Goal: Task Accomplishment & Management: Complete application form

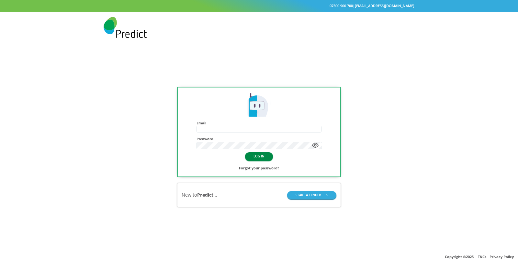
type input "**********"
click at [263, 157] on button "LOG IN" at bounding box center [259, 156] width 28 height 8
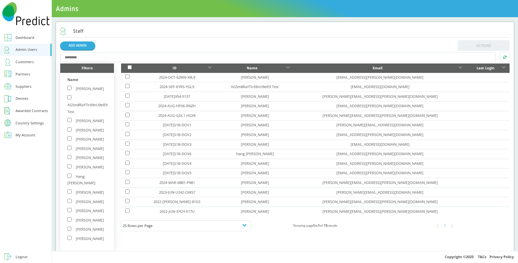
click at [37, 64] on link "Customers" at bounding box center [25, 62] width 51 height 12
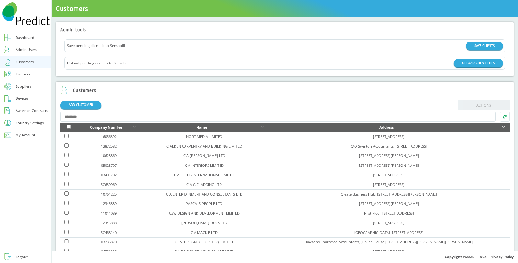
click at [174, 174] on link "C A FIELDS INTERNATIONAL LIMITED" at bounding box center [204, 174] width 61 height 5
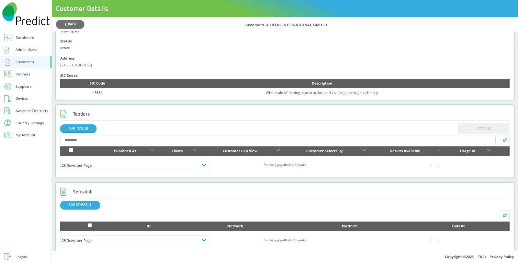
scroll to position [239, 0]
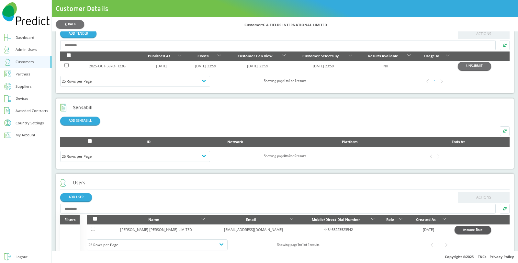
click at [465, 228] on button "Assume Role" at bounding box center [472, 230] width 37 height 8
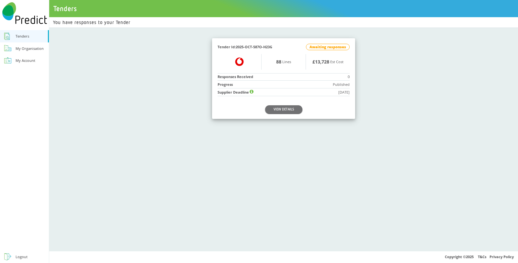
click at [18, 253] on div "Logout" at bounding box center [22, 256] width 12 height 7
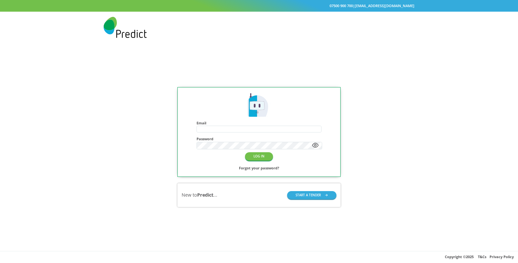
type input "**********"
click at [262, 156] on button "LOG IN" at bounding box center [259, 156] width 28 height 8
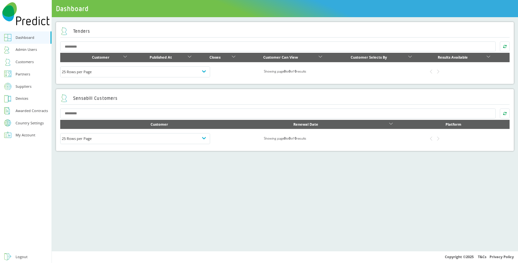
click at [25, 86] on div "Suppliers" at bounding box center [24, 86] width 16 height 7
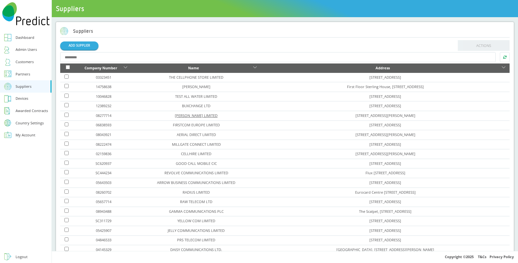
click at [187, 117] on link "JANE CHESTERS LIMITED" at bounding box center [196, 115] width 43 height 5
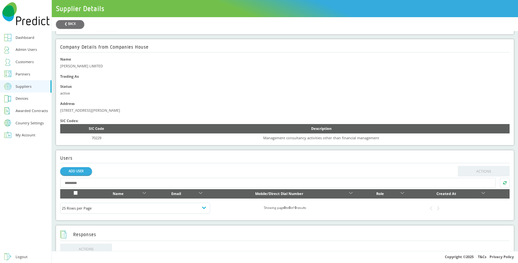
scroll to position [180, 0]
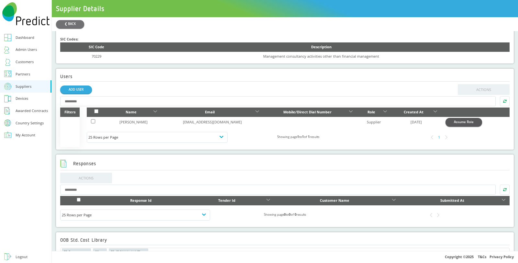
click at [458, 120] on button "Assume Role" at bounding box center [463, 122] width 37 height 8
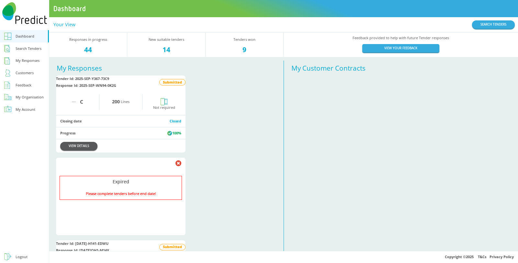
scroll to position [108, 0]
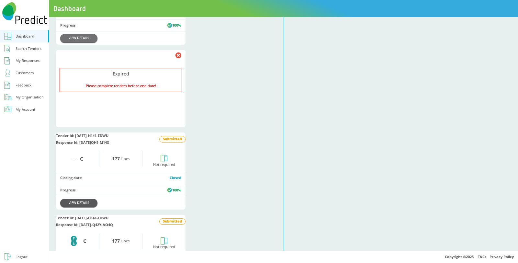
click at [73, 207] on link "VIEW DETAILS" at bounding box center [78, 203] width 37 height 8
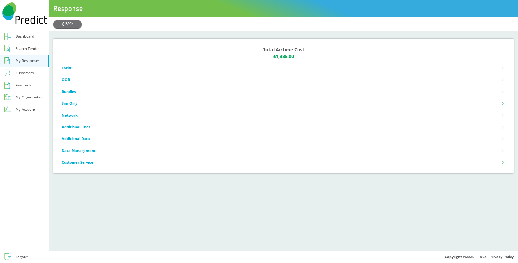
click at [26, 60] on div "My Responses" at bounding box center [28, 60] width 24 height 7
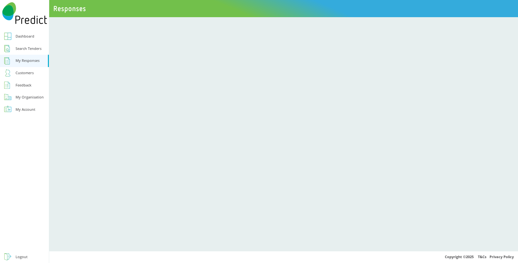
click at [33, 46] on div "Search Tenders" at bounding box center [29, 48] width 26 height 7
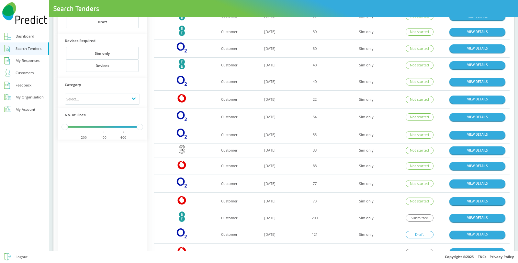
scroll to position [144, 0]
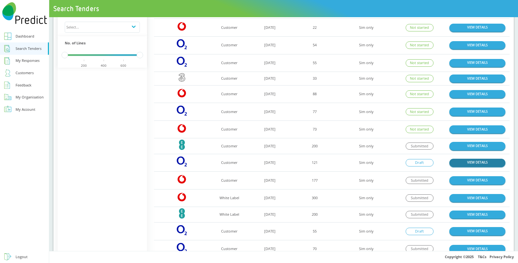
click at [475, 159] on link "VIEW DETAILS" at bounding box center [477, 163] width 56 height 8
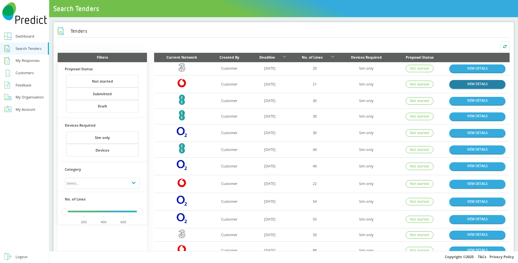
click at [472, 83] on link "VIEW DETAILS" at bounding box center [477, 84] width 56 height 8
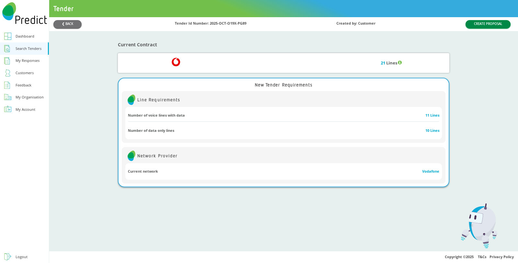
click at [484, 23] on button "CREATE PROPOSAL" at bounding box center [487, 24] width 45 height 8
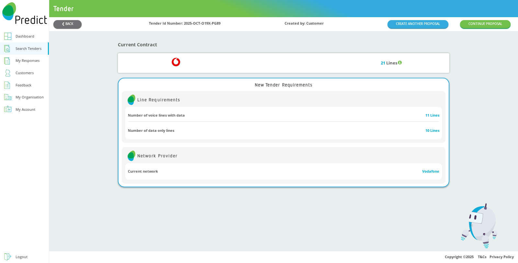
click at [65, 18] on div "❮ BACK Tender Id Number: 2025-OCT-O19X-PG89 Created by: Customer CREATE ANOTHER…" at bounding box center [283, 24] width 469 height 14
click at [65, 21] on button "❮ BACK" at bounding box center [67, 24] width 28 height 8
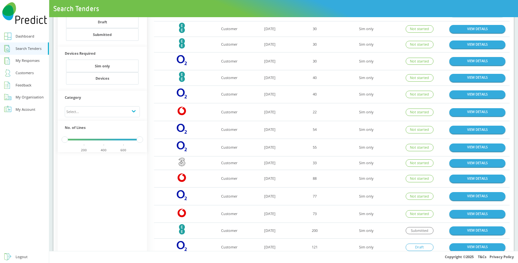
scroll to position [95, 0]
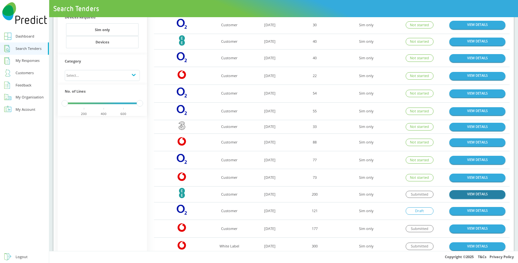
click at [468, 193] on link "VIEW DETAILS" at bounding box center [477, 194] width 56 height 8
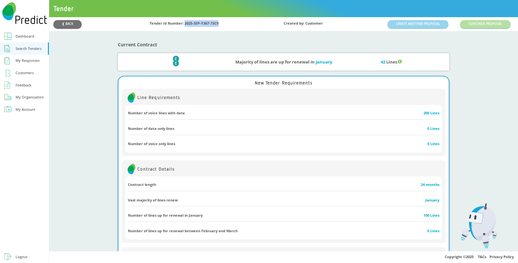
drag, startPoint x: 182, startPoint y: 25, endPoint x: 227, endPoint y: 26, distance: 45.0
click at [227, 26] on div "❮ BACK Tender Id Number: 2025-SEP-Y367-73C9 Created by: Customer CREATE ANOTHER…" at bounding box center [283, 24] width 460 height 8
copy div "2025-SEP-Y367-73C9"
click at [28, 258] on link "Logout" at bounding box center [24, 257] width 49 height 12
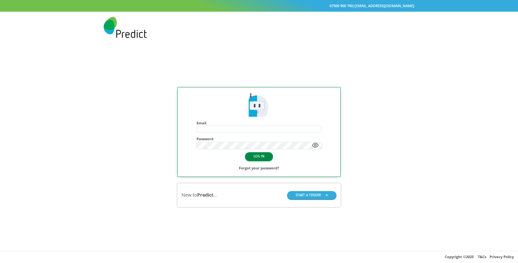
type input "**********"
click at [256, 155] on button "LOG IN" at bounding box center [259, 156] width 28 height 8
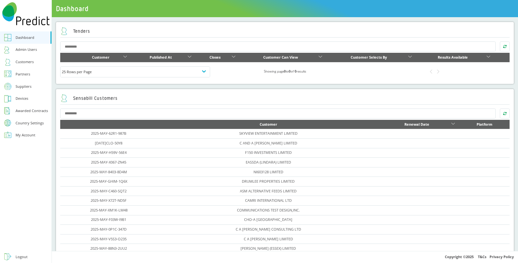
click at [32, 62] on div "Customers" at bounding box center [25, 62] width 18 height 7
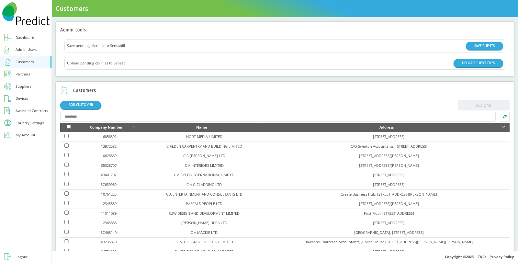
click at [110, 118] on input "text" at bounding box center [277, 117] width 435 height 10
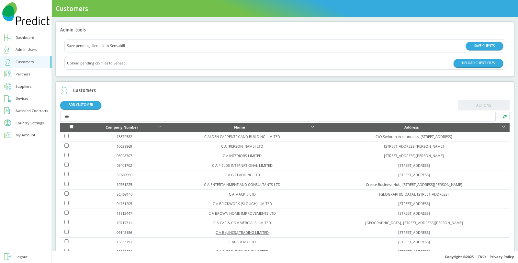
type input "***"
click at [216, 231] on link "C A B (LINCS.) TRADING LIMITED" at bounding box center [242, 232] width 53 height 5
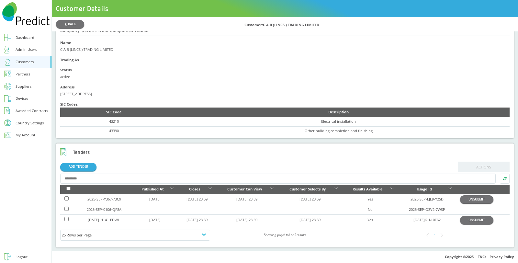
scroll to position [144, 0]
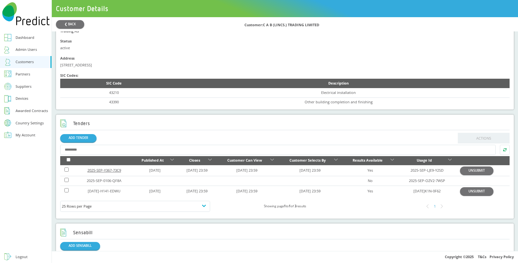
click at [111, 171] on link "2025-SEP-Y367-73C9" at bounding box center [104, 170] width 34 height 5
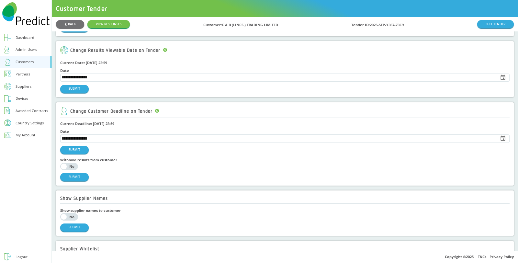
scroll to position [72, 0]
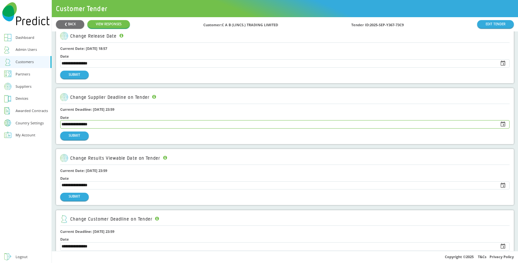
click at [113, 123] on input "**********" at bounding box center [278, 124] width 434 height 8
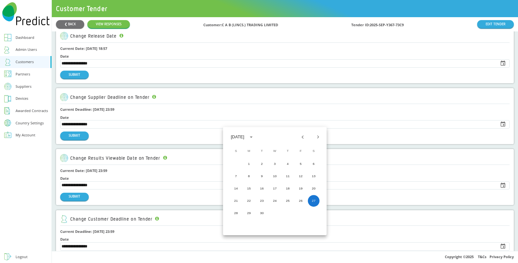
click at [316, 136] on icon "Next month" at bounding box center [318, 137] width 6 height 6
click at [304, 212] on button "31" at bounding box center [301, 213] width 12 height 12
type input "**********"
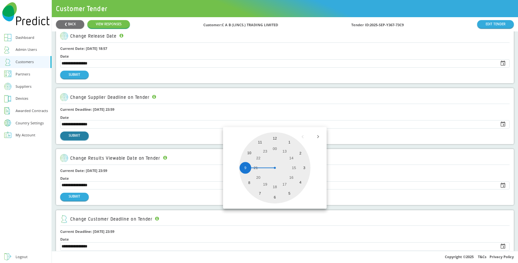
click at [83, 134] on button "SUBMIT" at bounding box center [74, 135] width 28 height 8
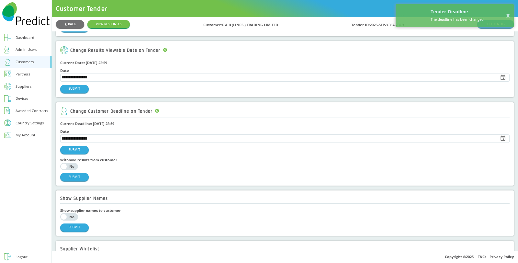
scroll to position [287, 0]
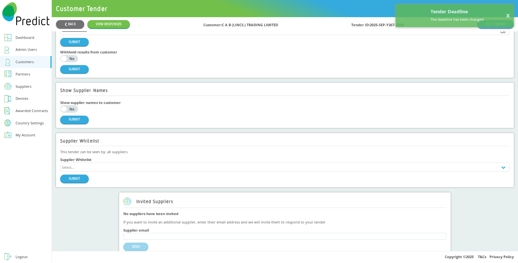
click at [26, 85] on div "Suppliers" at bounding box center [24, 86] width 16 height 7
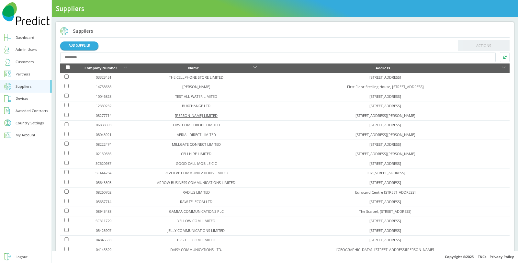
click at [190, 115] on link "JANE CHESTERS LIMITED" at bounding box center [196, 115] width 43 height 5
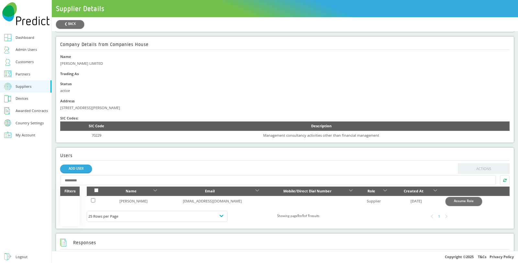
scroll to position [180, 0]
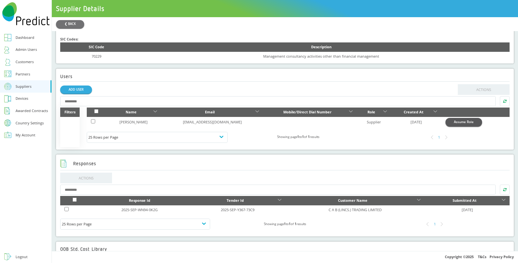
click at [446, 124] on button "Assume Role" at bounding box center [463, 122] width 37 height 8
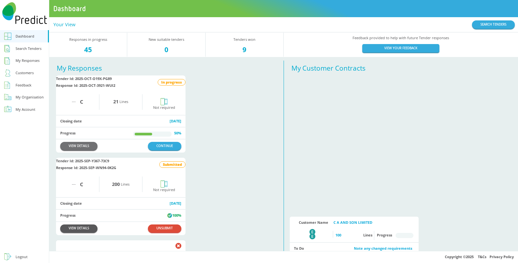
click at [78, 232] on link "VIEW DETAILS" at bounding box center [78, 228] width 37 height 8
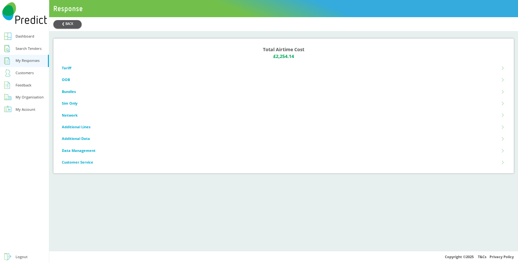
click at [68, 23] on button "❮ BACK" at bounding box center [67, 24] width 28 height 8
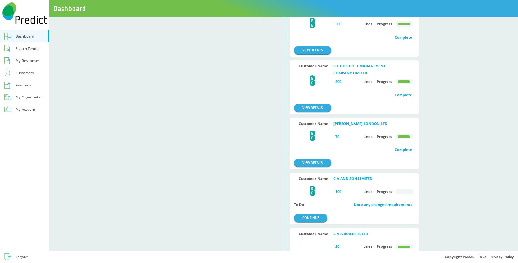
scroll to position [36, 0]
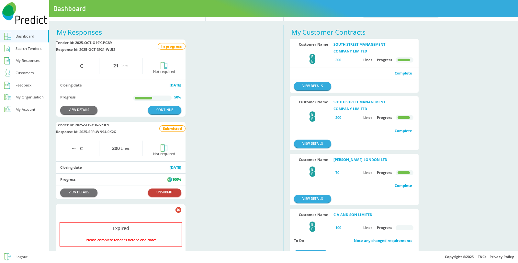
click at [169, 196] on button "UNSUBMIT" at bounding box center [164, 192] width 33 height 8
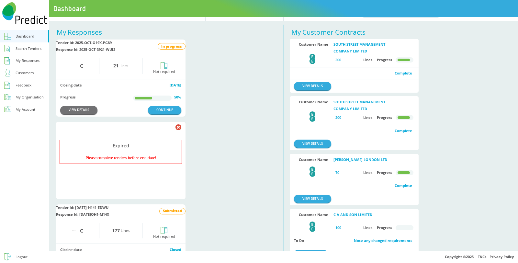
click at [25, 49] on div "Search Tenders" at bounding box center [29, 48] width 26 height 7
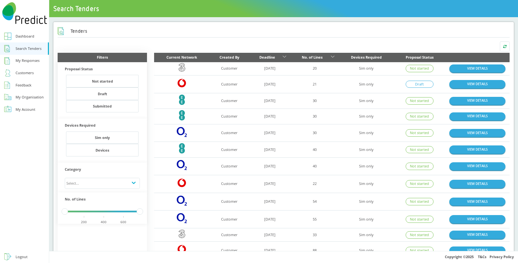
scroll to position [108, 0]
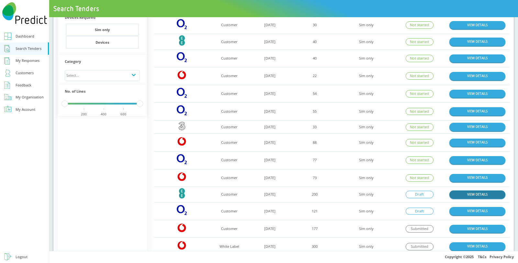
click at [469, 190] on link "VIEW DETAILS" at bounding box center [477, 194] width 56 height 8
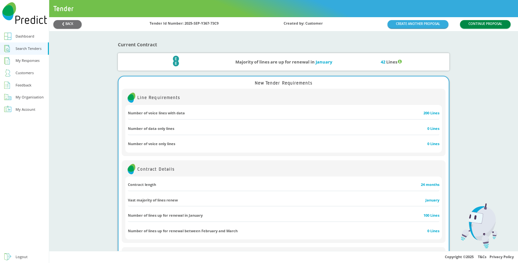
click at [471, 27] on button "CONTINUE PROPOSAL" at bounding box center [485, 24] width 50 height 8
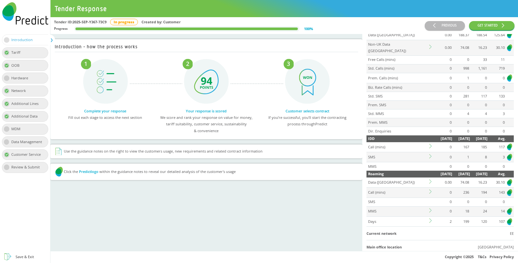
scroll to position [72, 0]
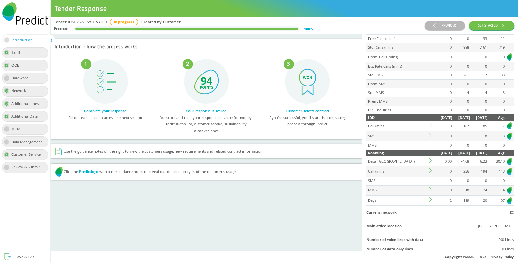
click at [429, 158] on icon at bounding box center [431, 160] width 4 height 4
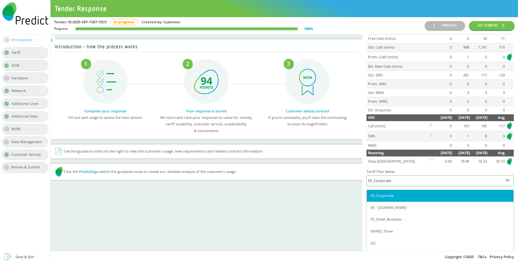
click at [412, 177] on div "EE_Corporate" at bounding box center [440, 180] width 144 height 7
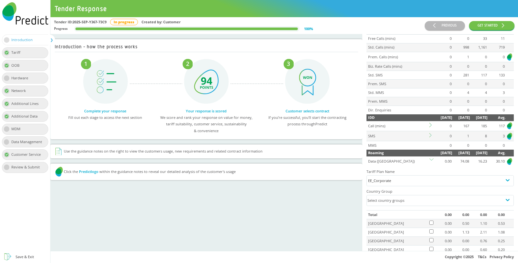
click at [408, 168] on h4 "Tariff Plan Name" at bounding box center [439, 171] width 147 height 7
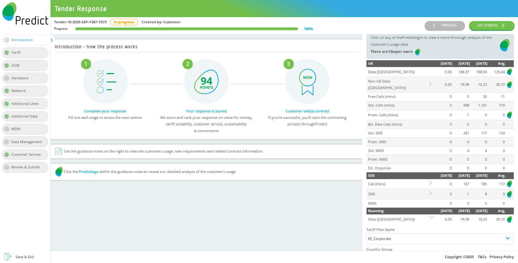
scroll to position [0, 0]
